Goal: Complete application form

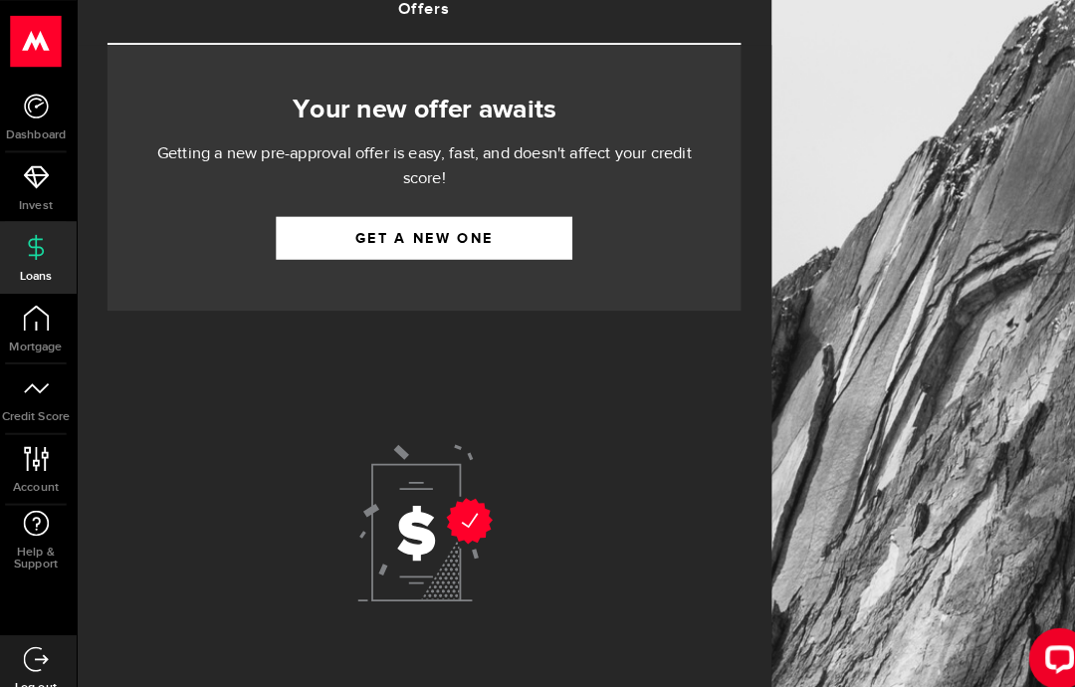
scroll to position [138, 0]
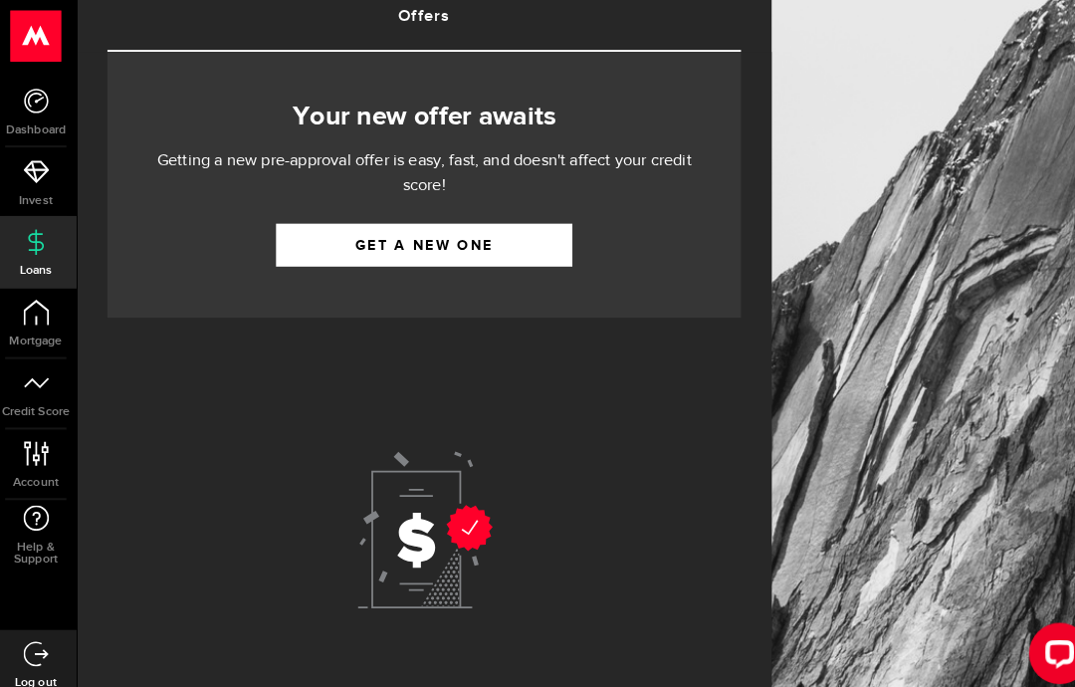
click at [399, 230] on link "Get a new one" at bounding box center [418, 244] width 289 height 42
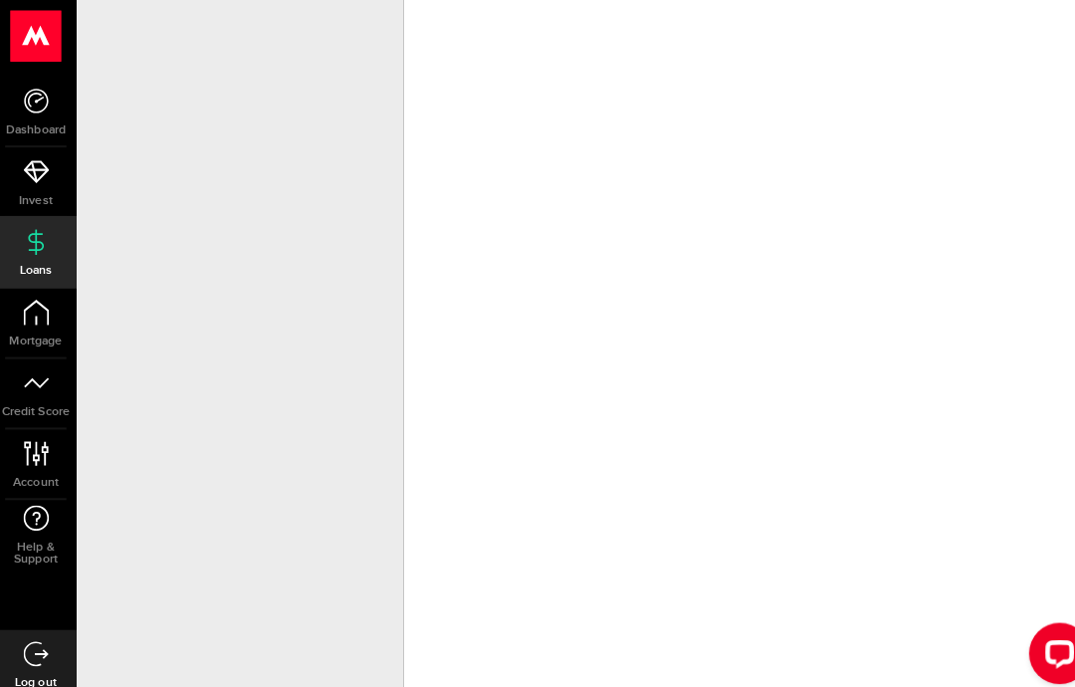
scroll to position [80, 0]
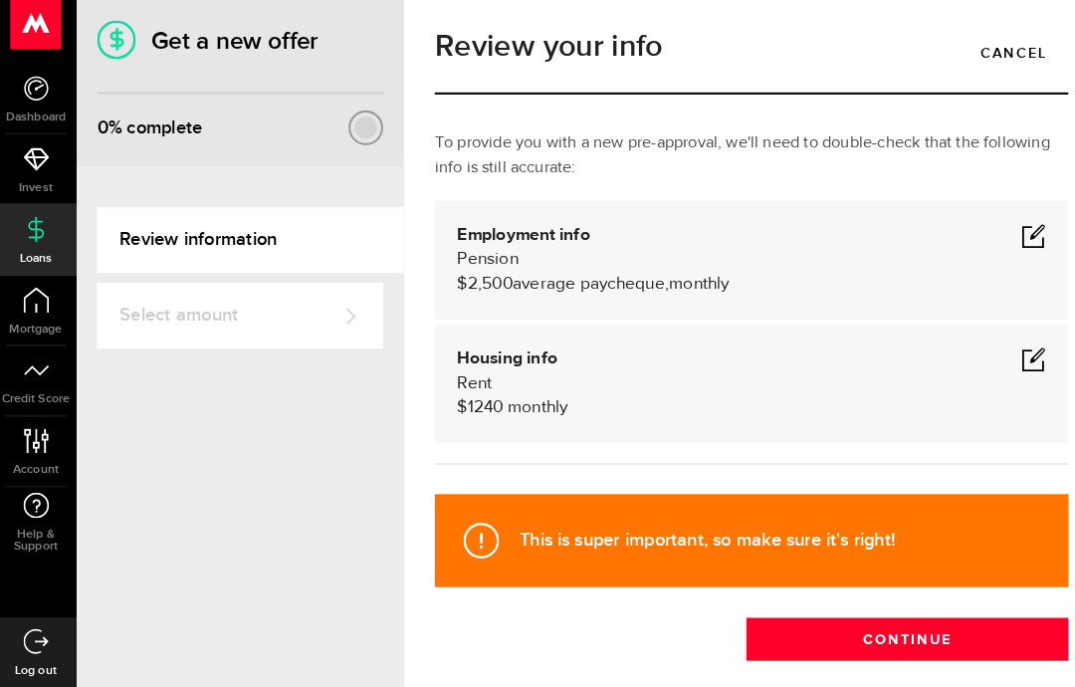
click at [273, 219] on link "Review information" at bounding box center [249, 251] width 299 height 64
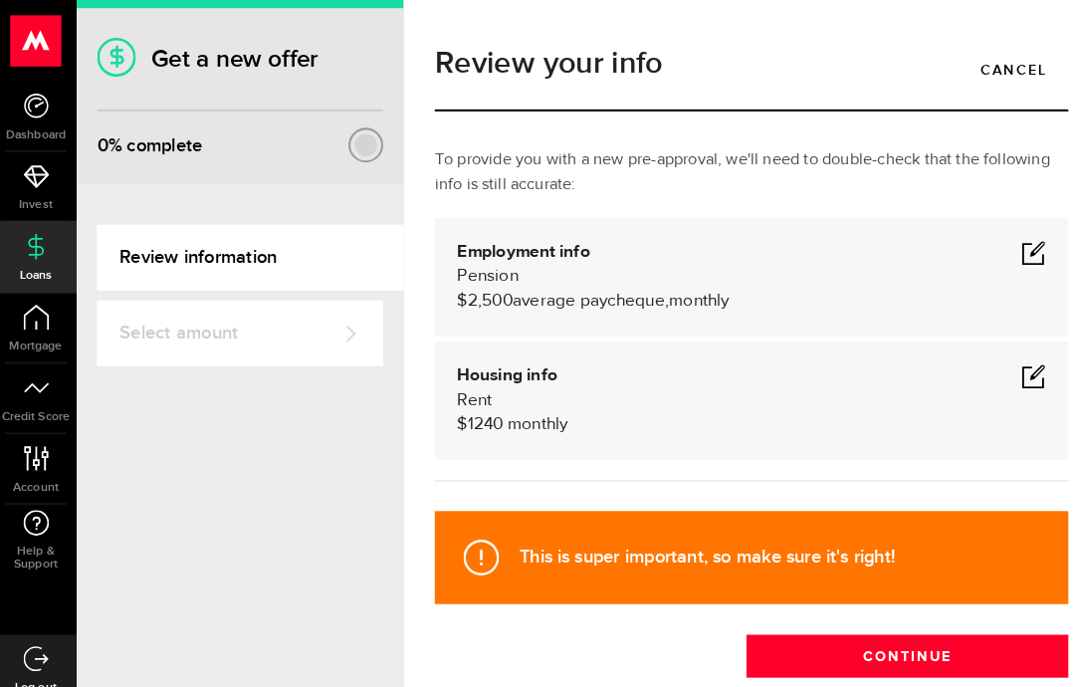
click at [467, 533] on icon at bounding box center [473, 543] width 35 height 35
click at [543, 537] on strong "This is super important, so make sure it's right!" at bounding box center [693, 542] width 365 height 21
click at [662, 598] on div "This is super important, so make sure it's right! Continue" at bounding box center [736, 574] width 647 height 172
click at [825, 631] on button "Continue" at bounding box center [889, 639] width 314 height 42
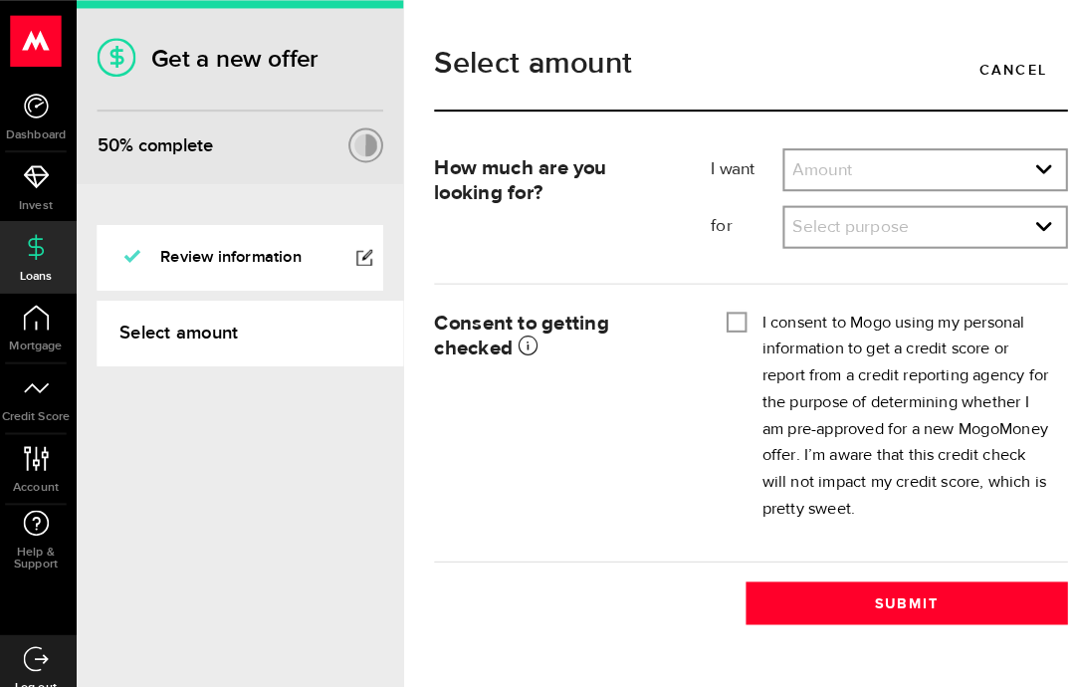
scroll to position [46, 0]
click at [1013, 146] on select "Amount $500 $1000 $2000 $3000 $4000 $5000 $6000 $7000 $8000 $9000 $10000 $11000…" at bounding box center [906, 167] width 274 height 42
select select "2000"
click at [663, 313] on div "Consent to getting checked Mogo will obtain the credit reports from Equifax Can…" at bounding box center [548, 328] width 270 height 50
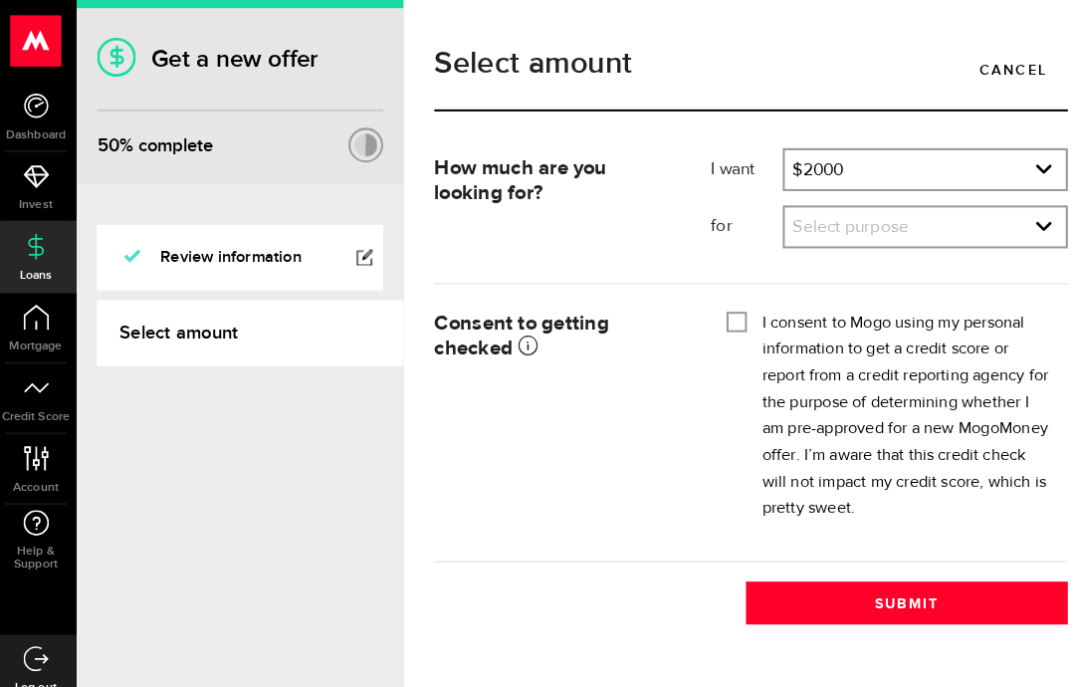
click at [1015, 227] on select "Select purpose Credit Card Refinancing/Pay Off Credit Cards Debt Consolidation …" at bounding box center [906, 223] width 274 height 42
select select "Medical/Dental Expenses"
click at [717, 312] on input "I consent to Mogo using my personal information to get a credit score or report…" at bounding box center [723, 312] width 20 height 20
checkbox input "true"
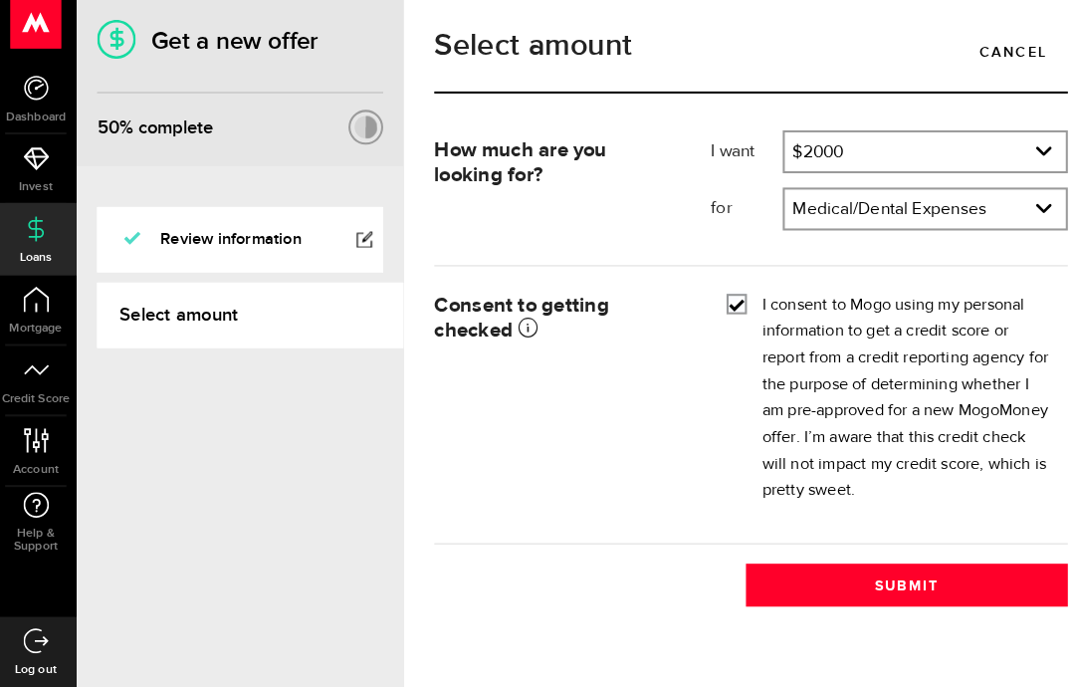
scroll to position [80, 0]
click at [876, 566] on button "Submit" at bounding box center [889, 587] width 314 height 42
